Goal: Task Accomplishment & Management: Manage account settings

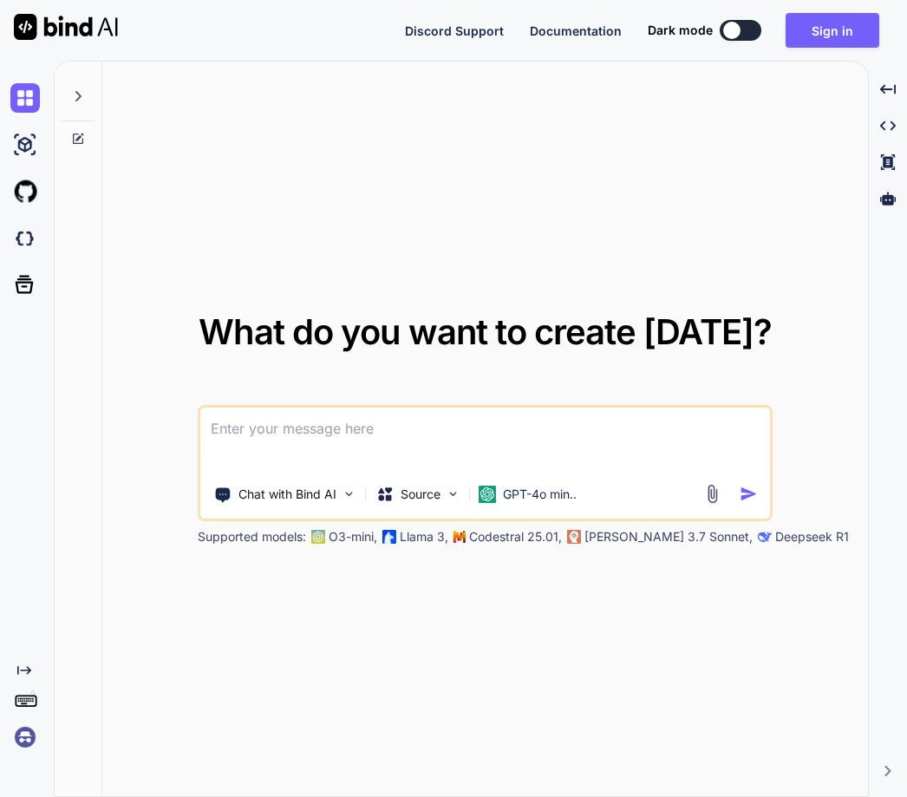
click at [28, 720] on div "Created with Pixso." at bounding box center [23, 707] width 47 height 88
click at [36, 729] on img at bounding box center [24, 736] width 29 height 29
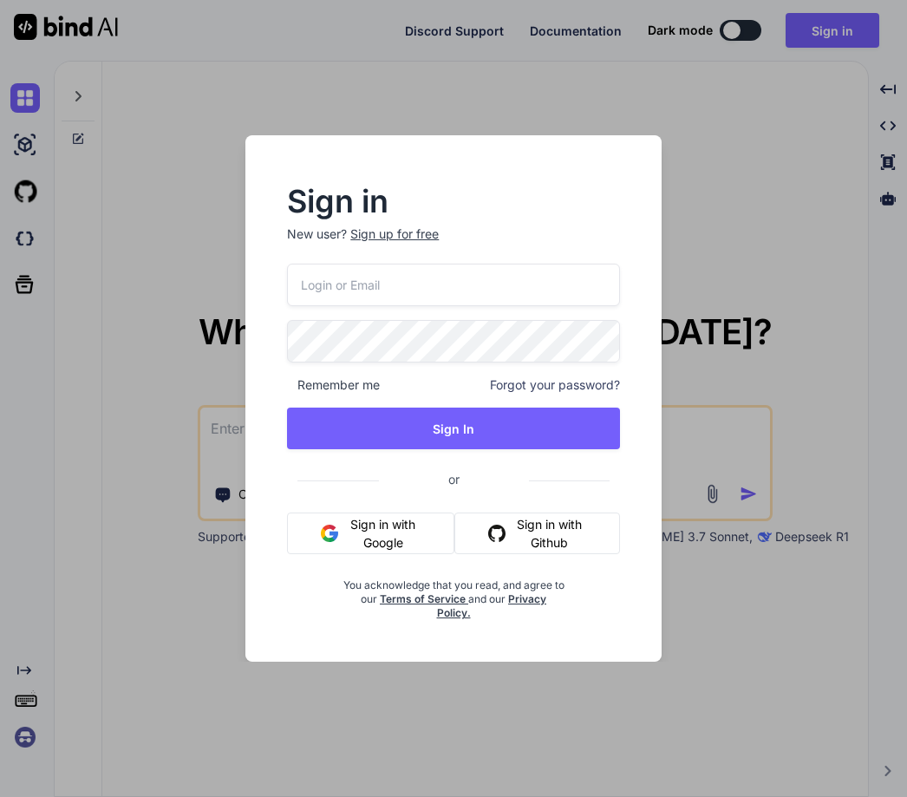
click at [357, 277] on input "email" at bounding box center [453, 285] width 332 height 42
paste input "[DOMAIN_NAME][EMAIL_ADDRESS][DOMAIN_NAME]"
type input "[DOMAIN_NAME][EMAIL_ADDRESS][DOMAIN_NAME]"
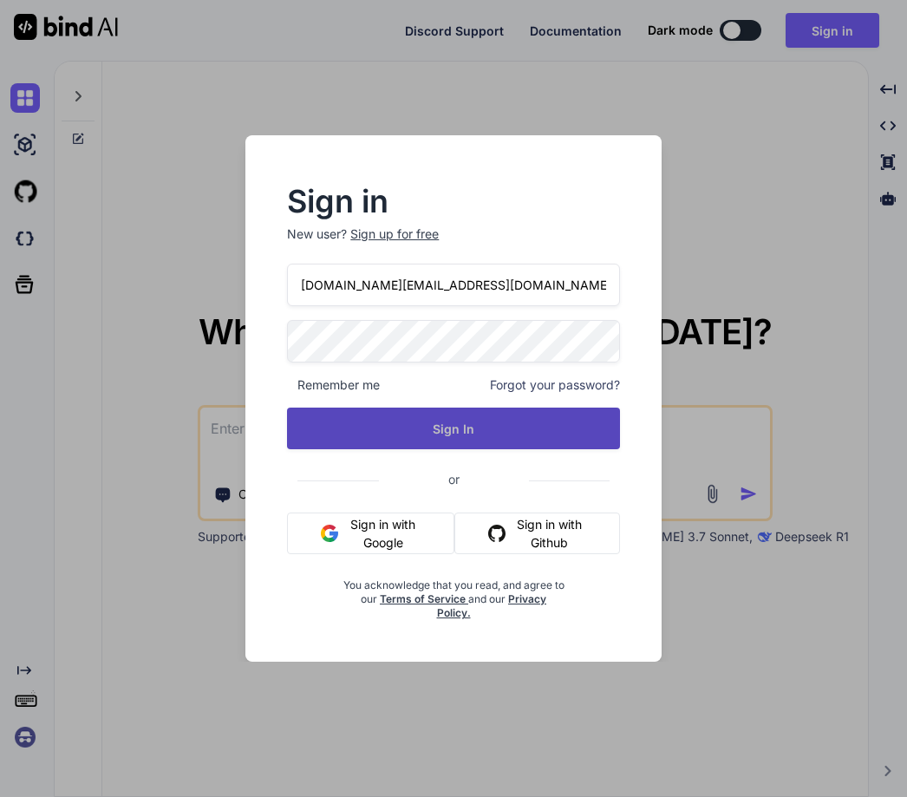
click at [434, 429] on button "Sign In" at bounding box center [453, 428] width 332 height 42
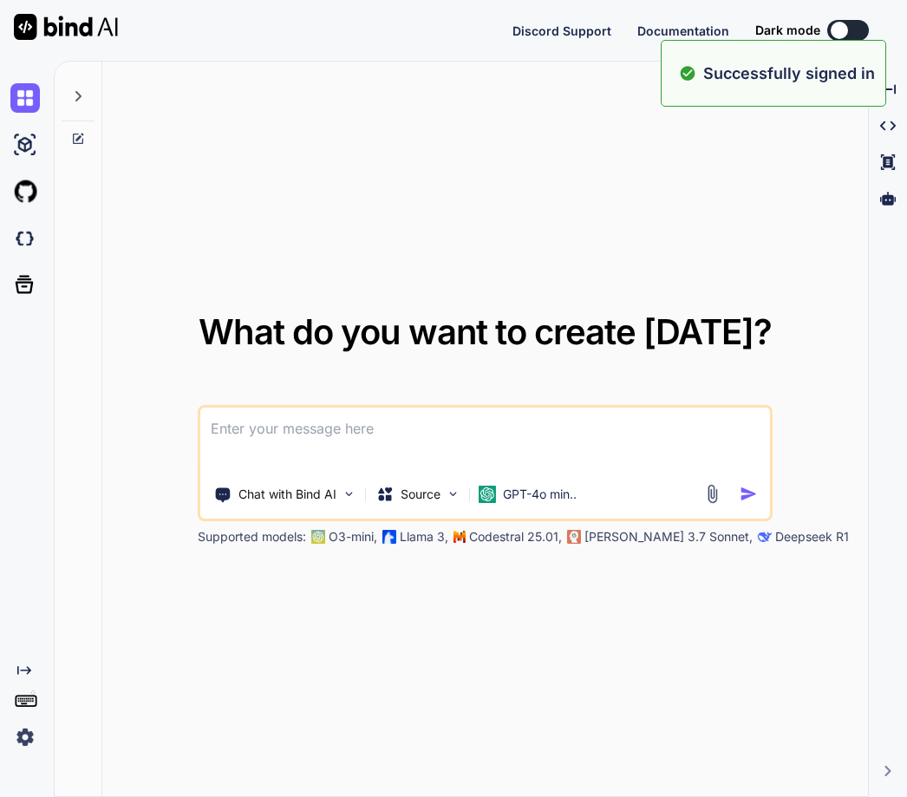
click at [25, 735] on img at bounding box center [24, 736] width 29 height 29
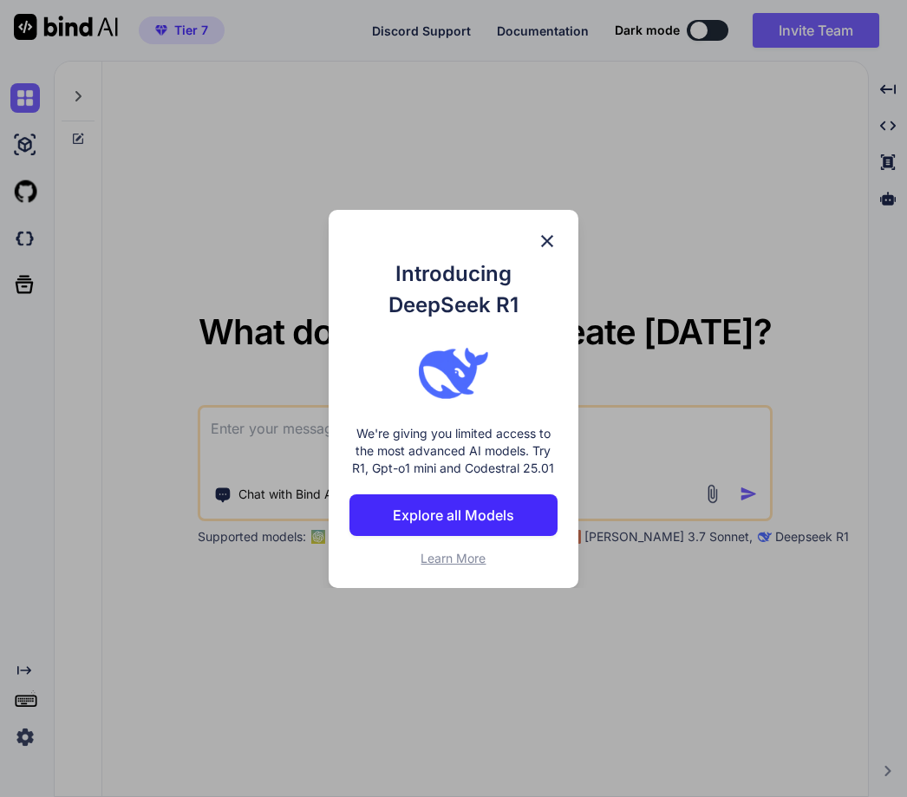
click at [543, 244] on img at bounding box center [547, 241] width 21 height 21
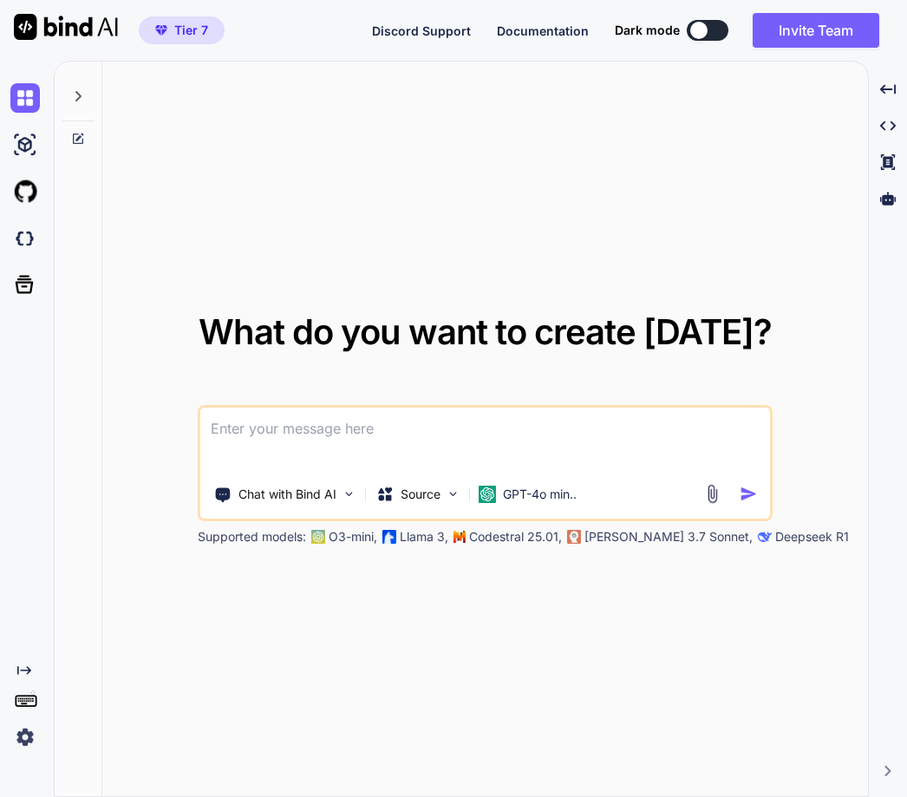
click at [26, 732] on img at bounding box center [24, 736] width 29 height 29
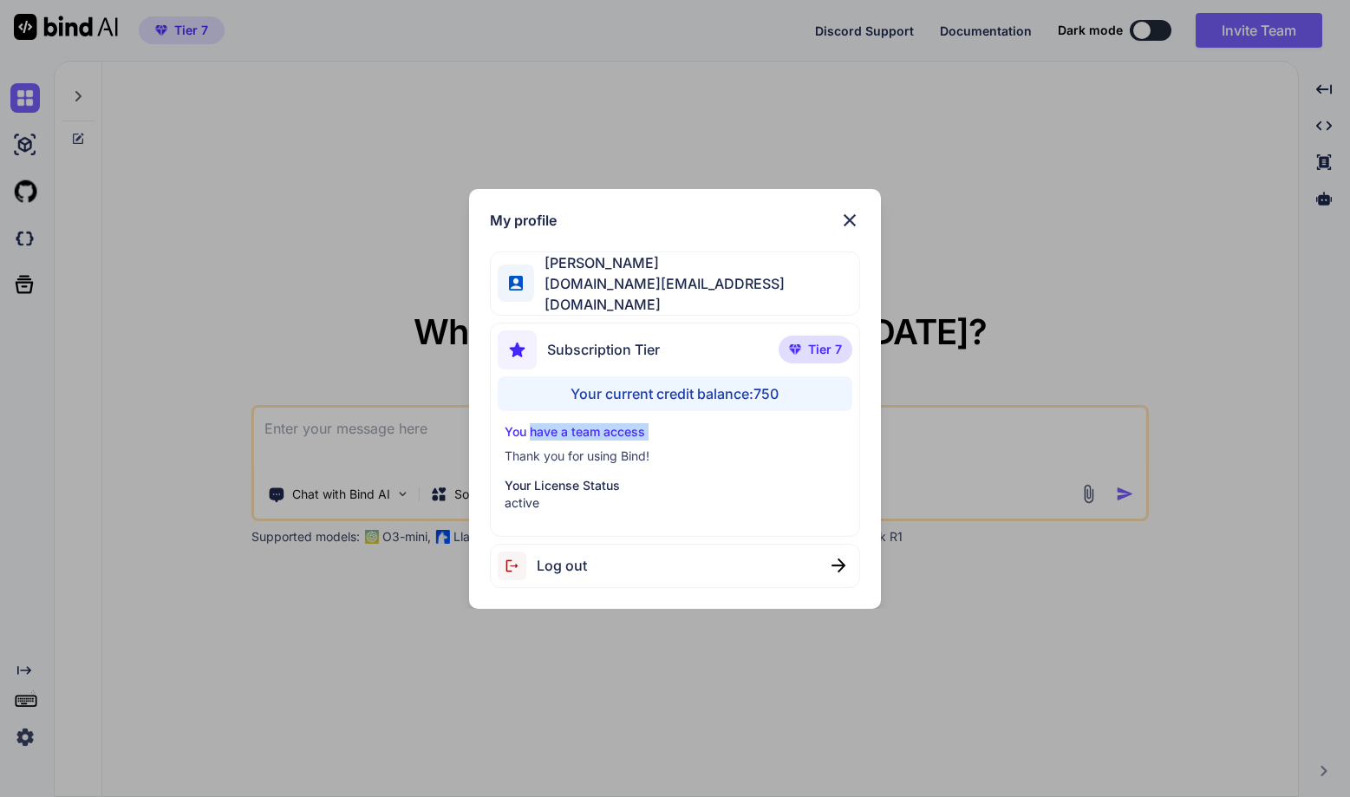
drag, startPoint x: 517, startPoint y: 440, endPoint x: 530, endPoint y: 427, distance: 17.8
click at [530, 427] on div "You have a team access Thank you for using Bind! Your License Status active" at bounding box center [675, 467] width 355 height 88
click at [612, 556] on div "Log out" at bounding box center [675, 566] width 371 height 44
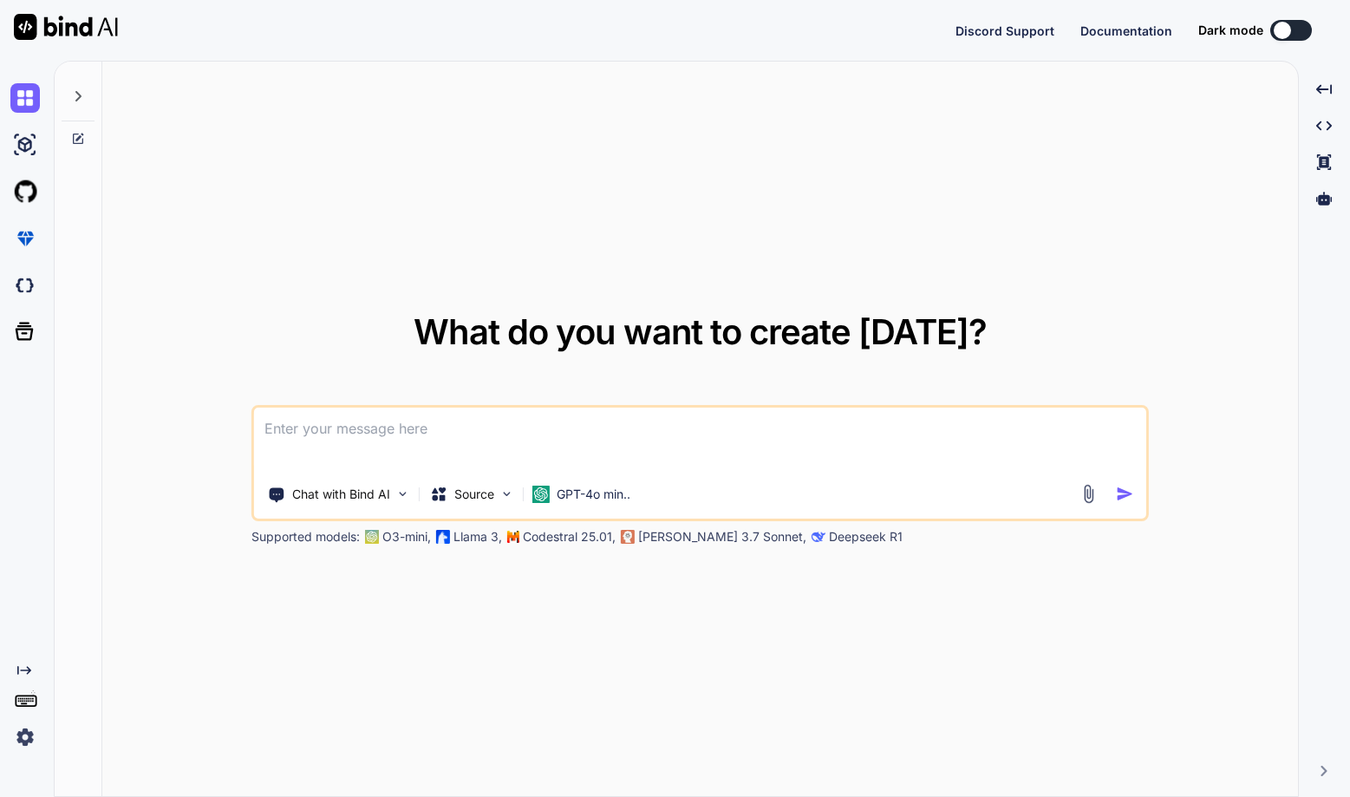
type textarea "x"
